Goal: Navigation & Orientation: Find specific page/section

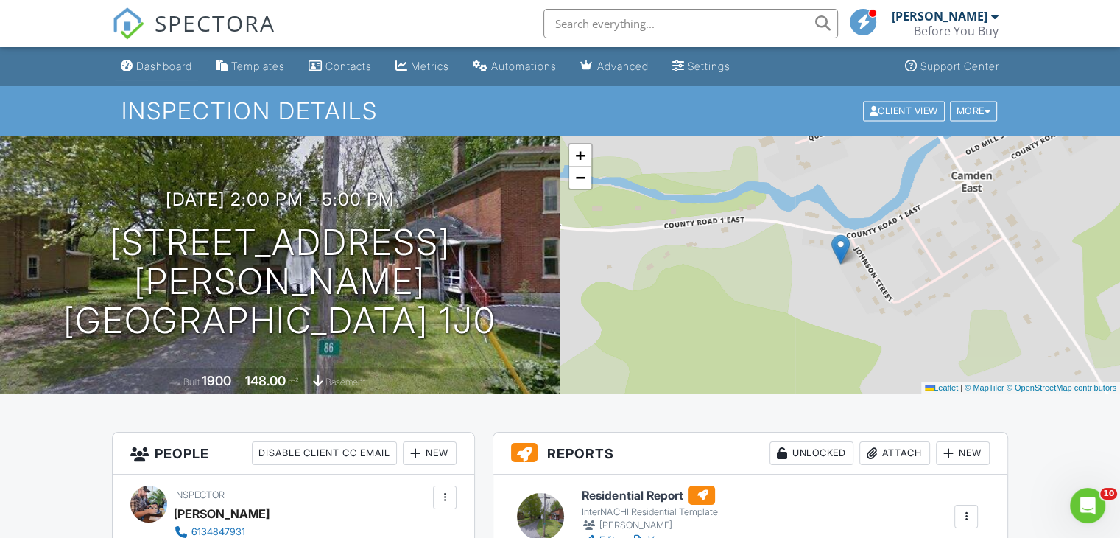
click at [146, 62] on div "Dashboard" at bounding box center [164, 66] width 56 height 13
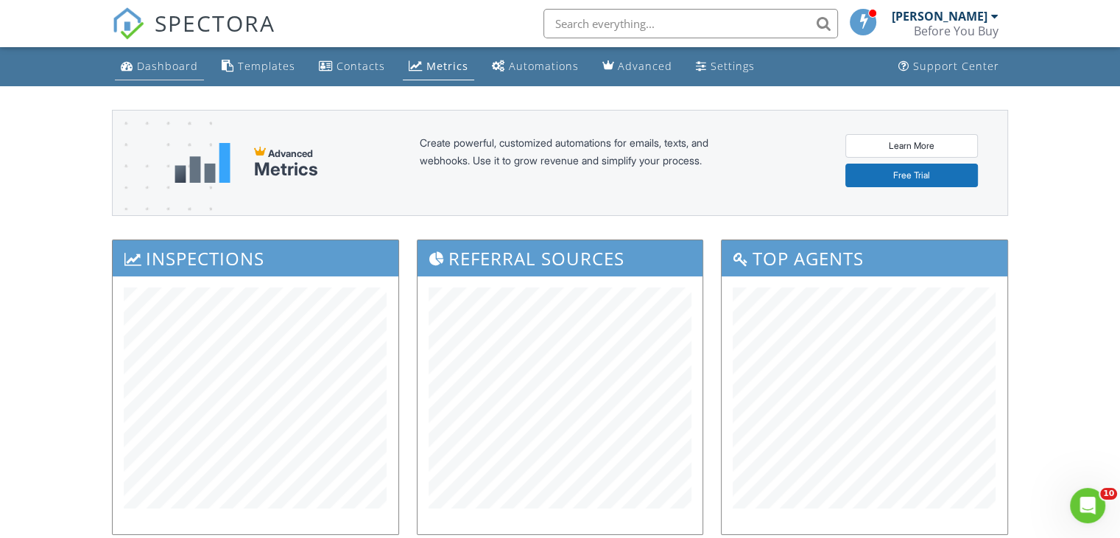
click at [161, 71] on div "Dashboard" at bounding box center [167, 66] width 61 height 14
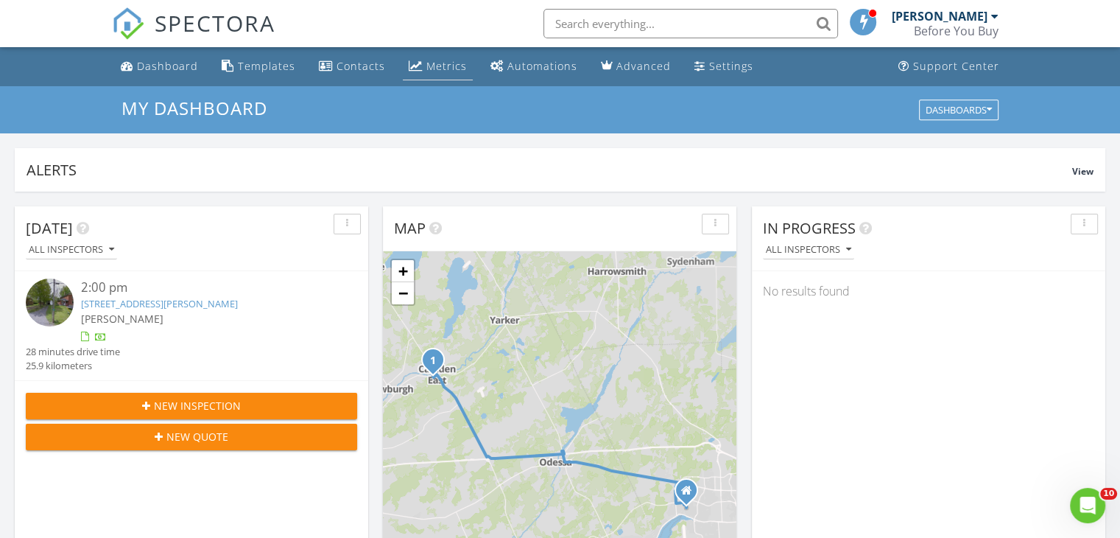
click at [431, 70] on div "Metrics" at bounding box center [446, 66] width 41 height 14
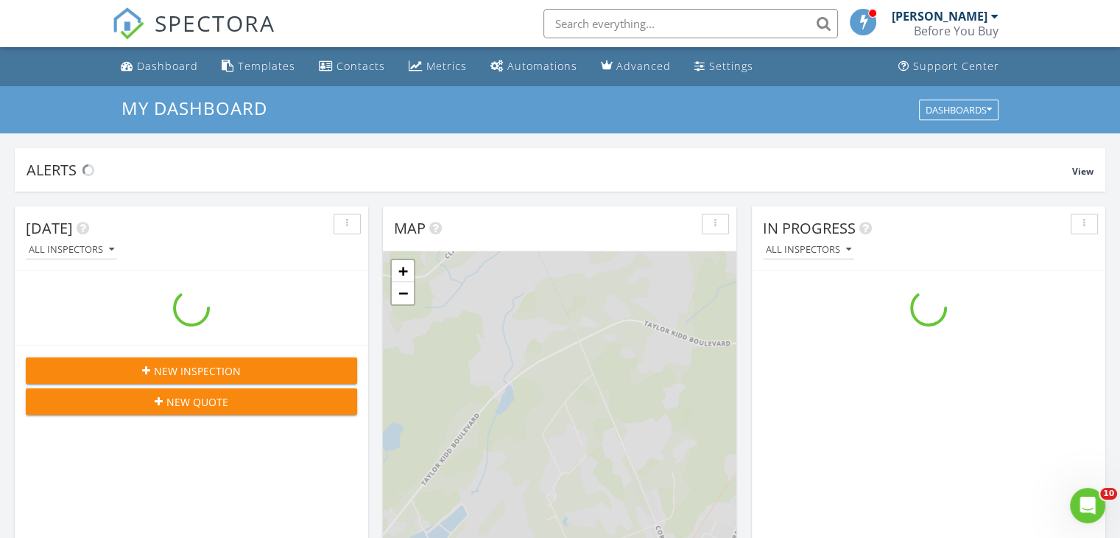
scroll to position [1363, 1143]
